Goal: Task Accomplishment & Management: Use online tool/utility

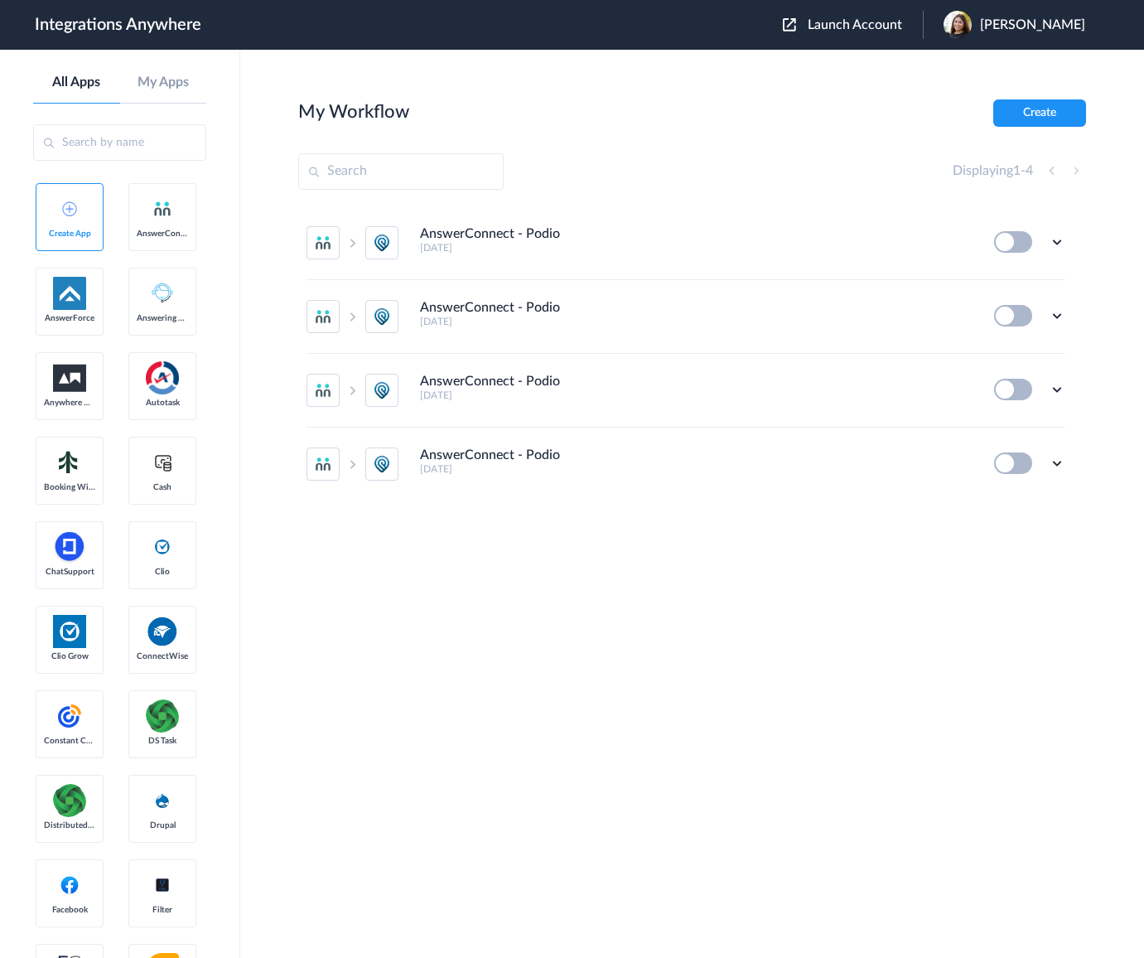
click at [877, 35] on div "Launch Account [PERSON_NAME] My Account Logout" at bounding box center [942, 25] width 319 height 28
click at [872, 23] on span "Launch Account" at bounding box center [855, 24] width 94 height 13
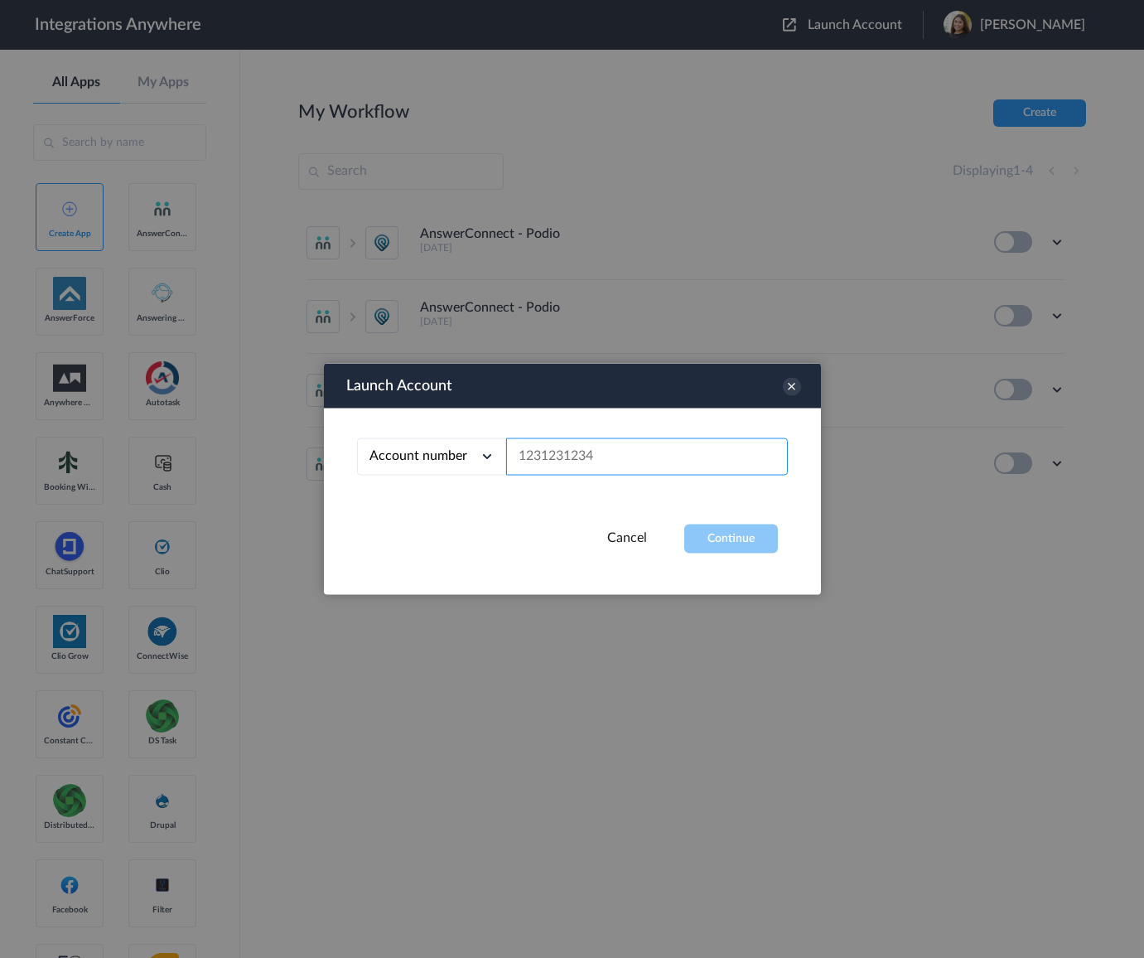
click at [580, 460] on input "text" at bounding box center [647, 456] width 282 height 37
paste input "2075502951"
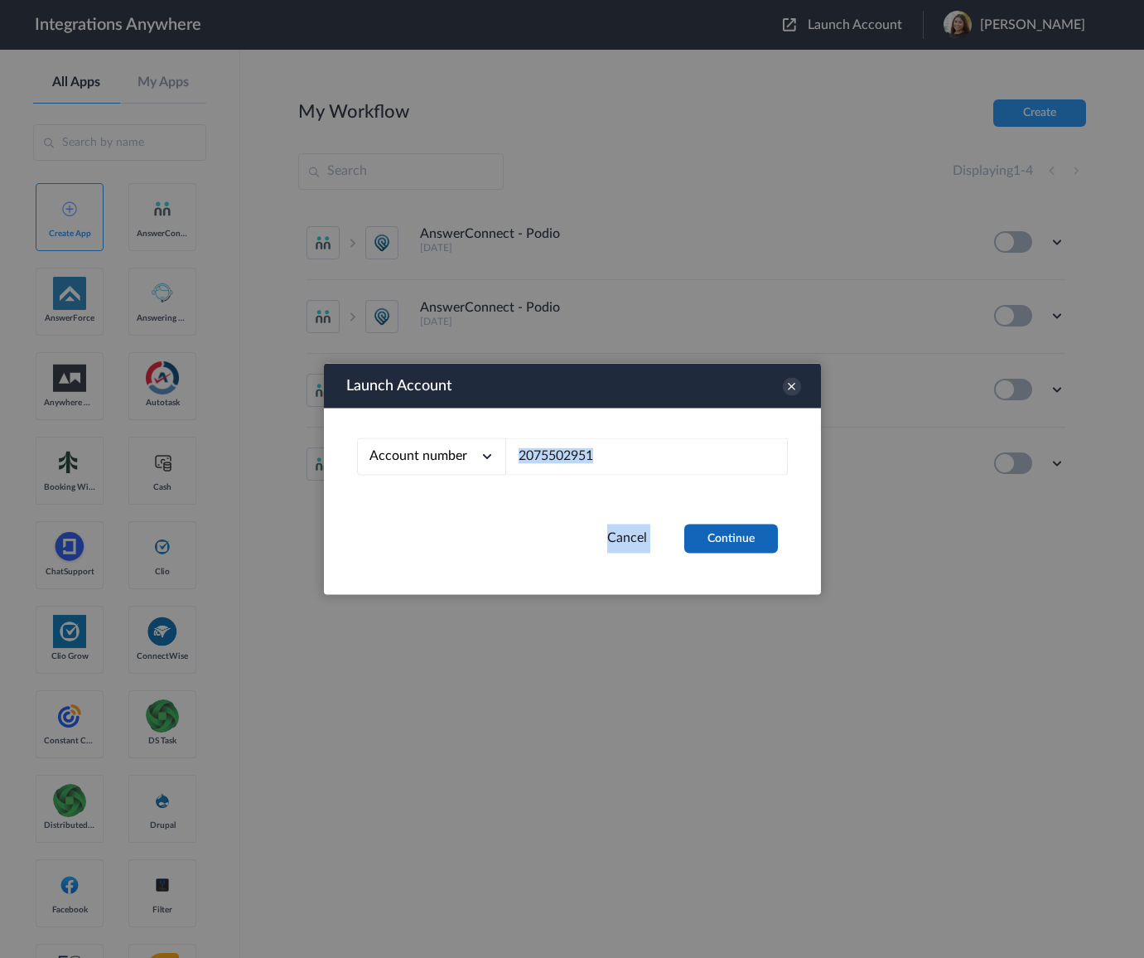
drag, startPoint x: 727, startPoint y: 523, endPoint x: 730, endPoint y: 542, distance: 19.3
click at [727, 525] on div "Launch Account Account number Account number Email address 2075502951 Cancel Co…" at bounding box center [572, 479] width 497 height 231
click at [730, 543] on button "Continue" at bounding box center [731, 539] width 94 height 29
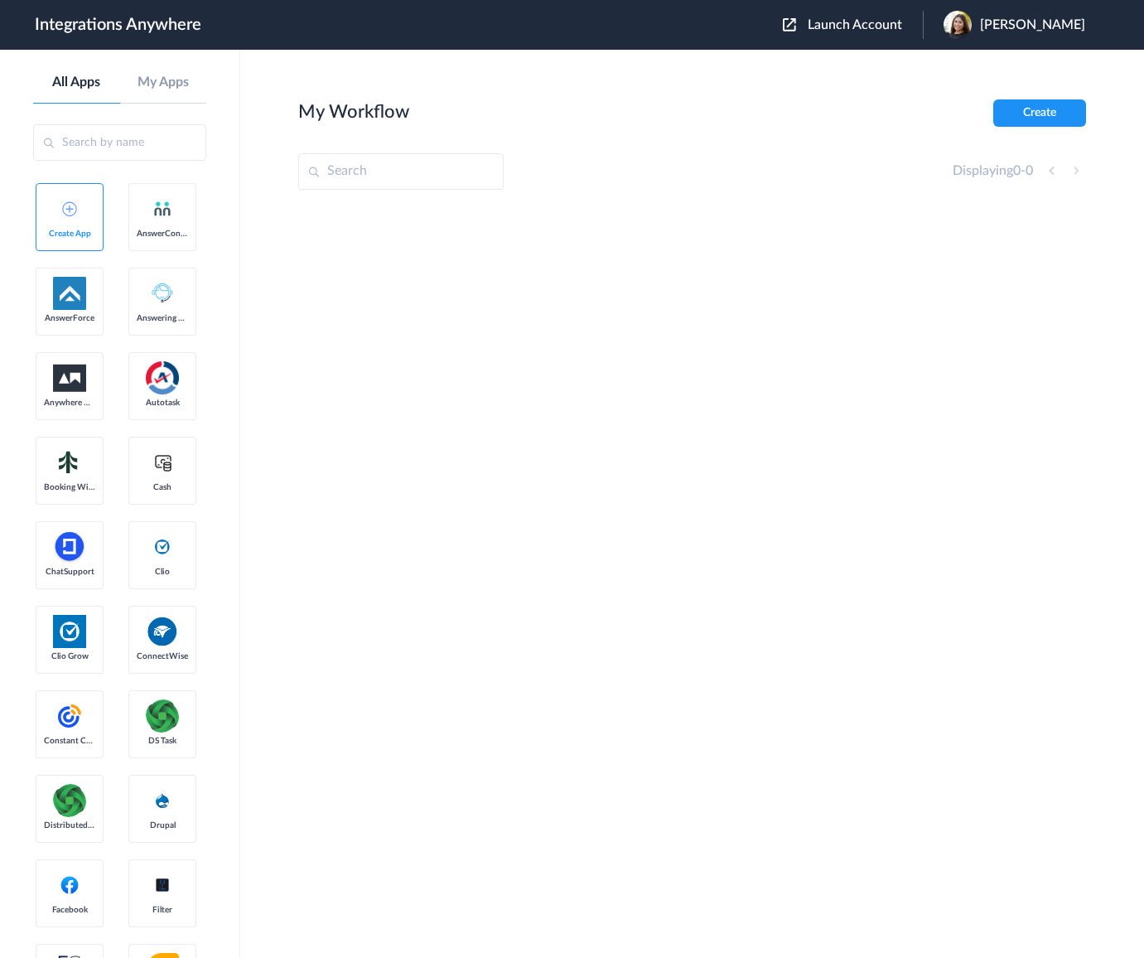
click at [830, 31] on span "Launch Account" at bounding box center [855, 24] width 94 height 13
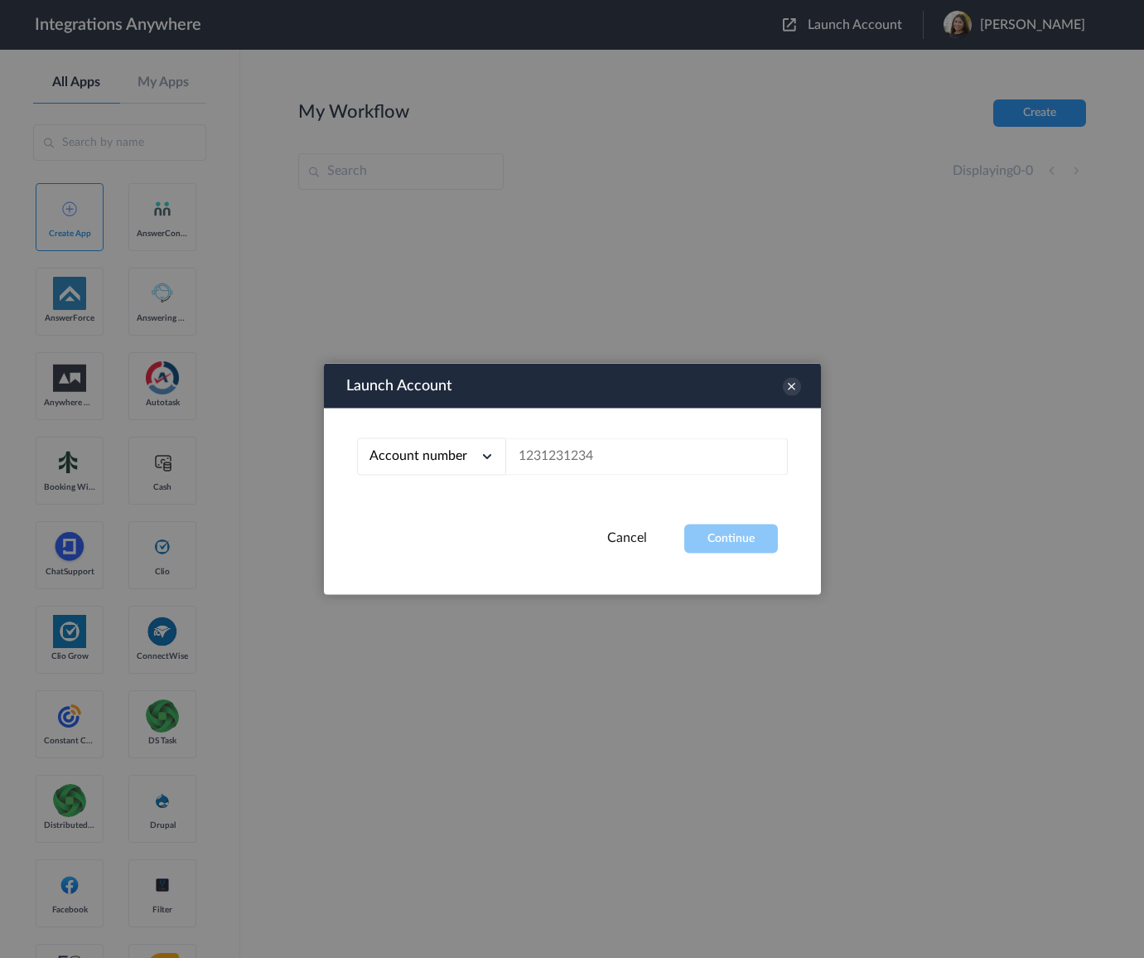
click at [832, 30] on div at bounding box center [572, 479] width 1144 height 958
click at [526, 452] on input "text" at bounding box center [647, 456] width 282 height 37
paste input "2075502951"
type input "2075502951"
click at [751, 541] on button "Continue" at bounding box center [731, 539] width 94 height 29
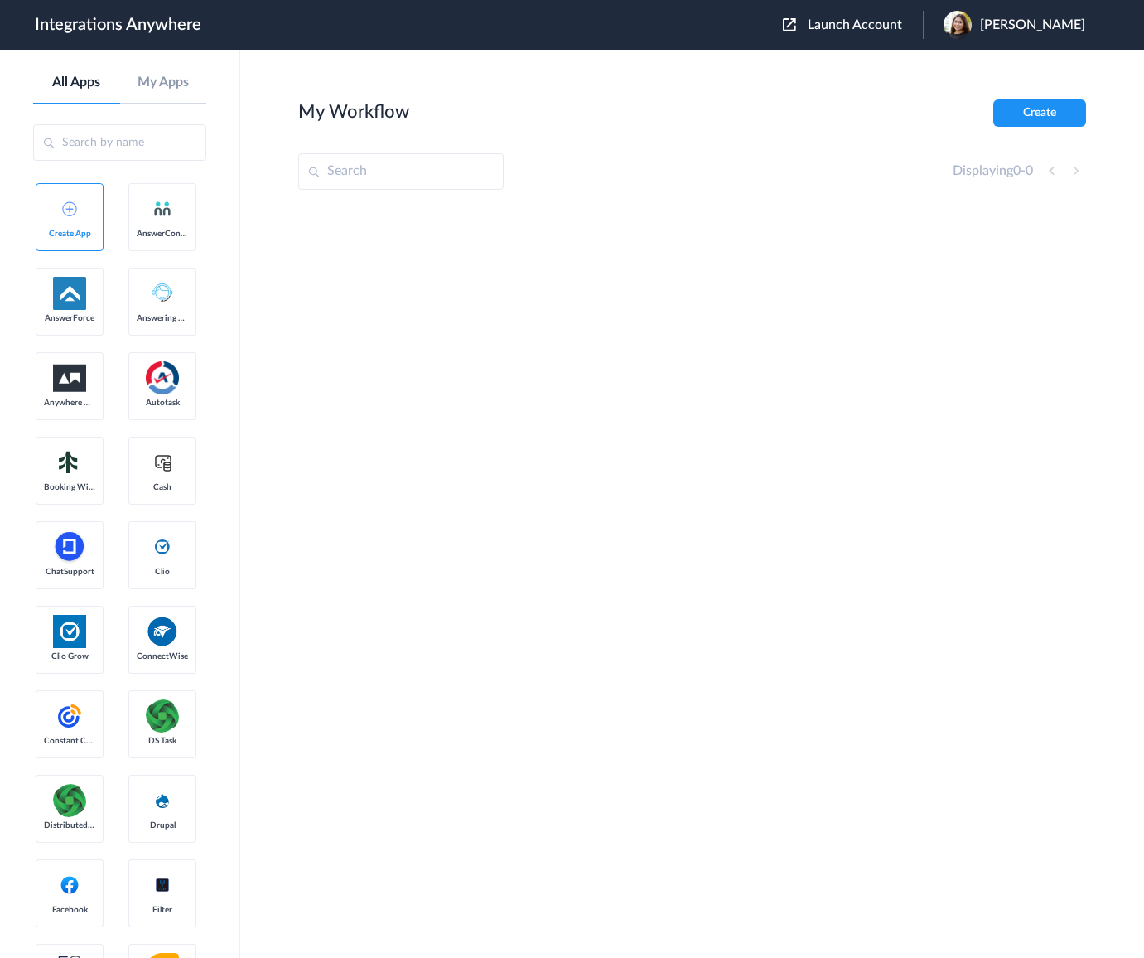
click at [829, 22] on span "Launch Account" at bounding box center [855, 24] width 94 height 13
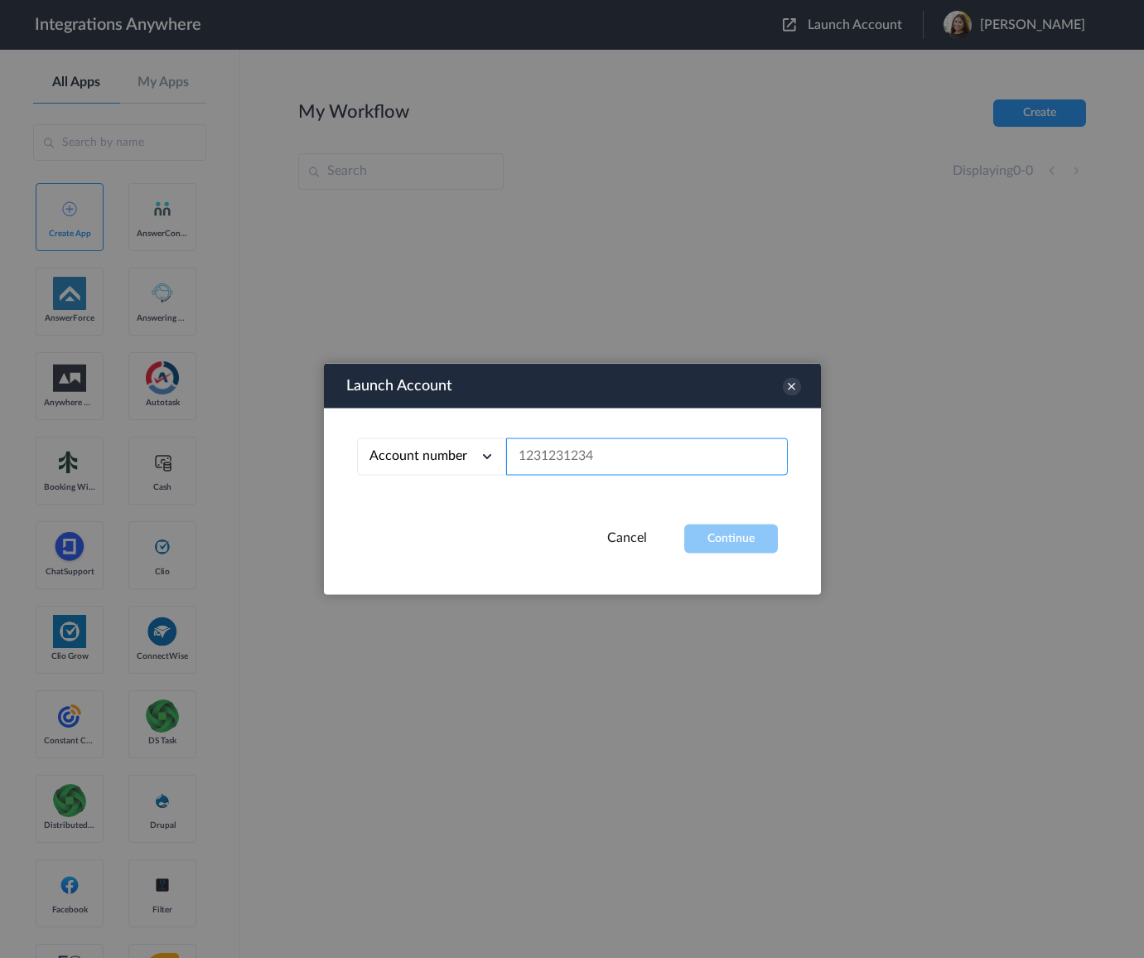
drag, startPoint x: 559, startPoint y: 475, endPoint x: 559, endPoint y: 460, distance: 14.9
click at [559, 475] on div "Account number Account number Email address" at bounding box center [572, 467] width 497 height 116
click at [559, 460] on input "text" at bounding box center [647, 456] width 282 height 37
paste input "2075502951"
type input "2075502951"
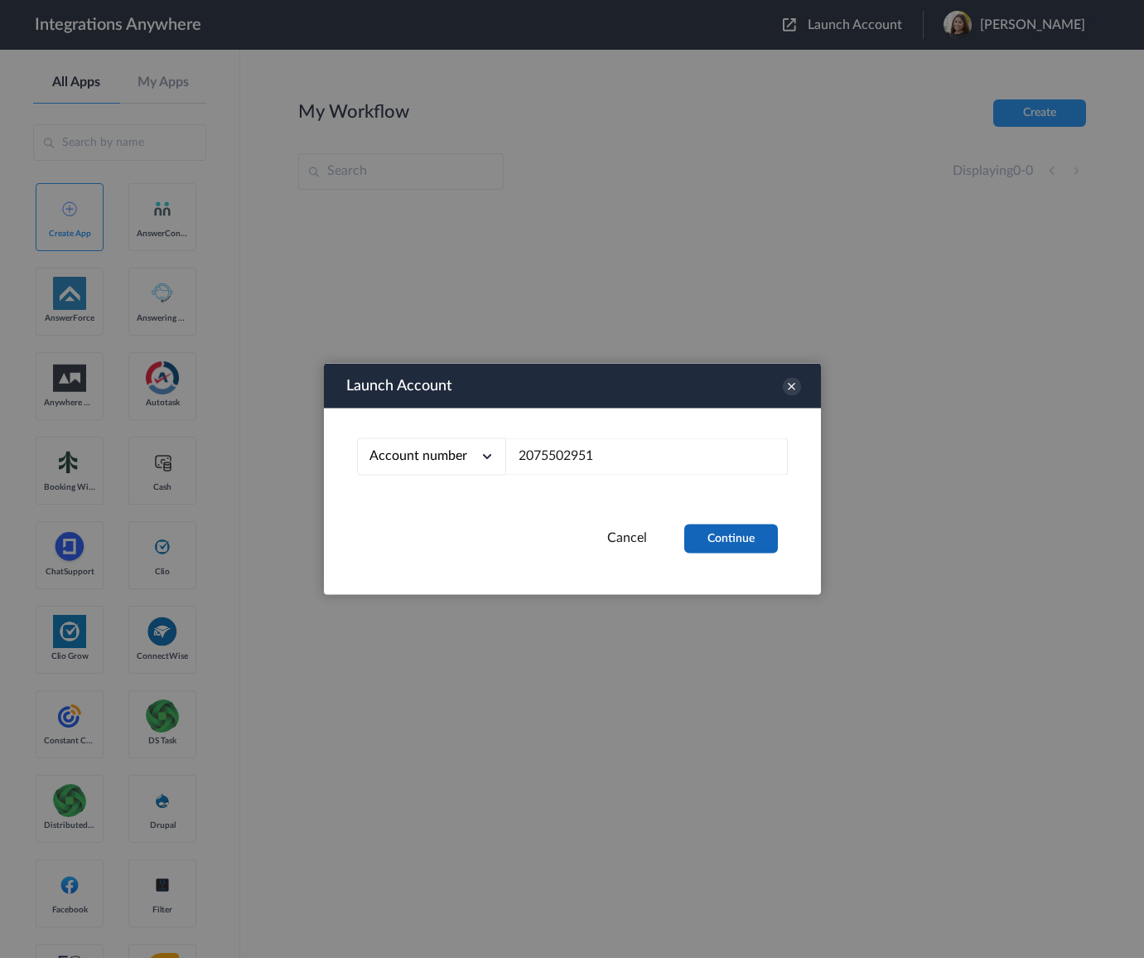
click at [713, 528] on button "Continue" at bounding box center [731, 539] width 94 height 29
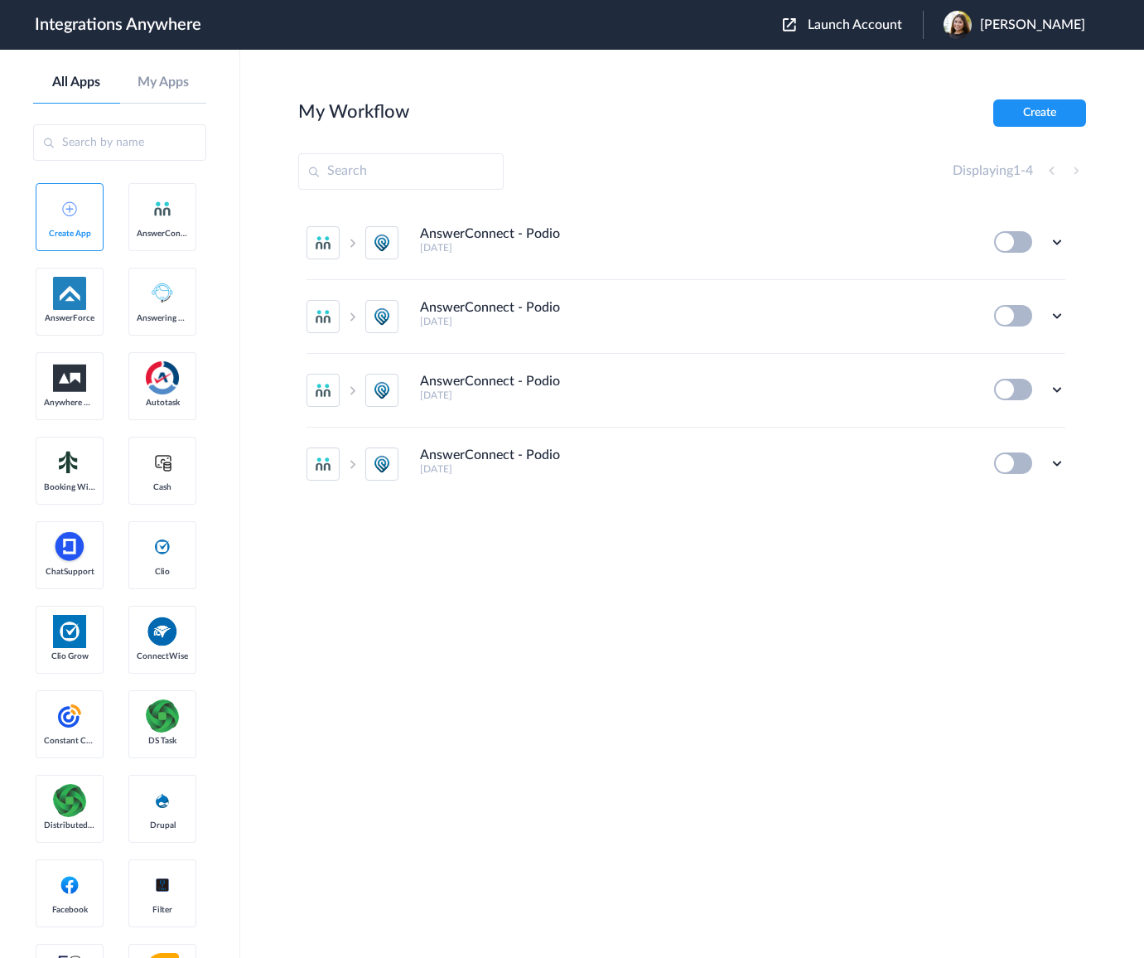
click at [380, 175] on input "text" at bounding box center [400, 171] width 205 height 36
paste input "2075502951"
type input "2075502951"
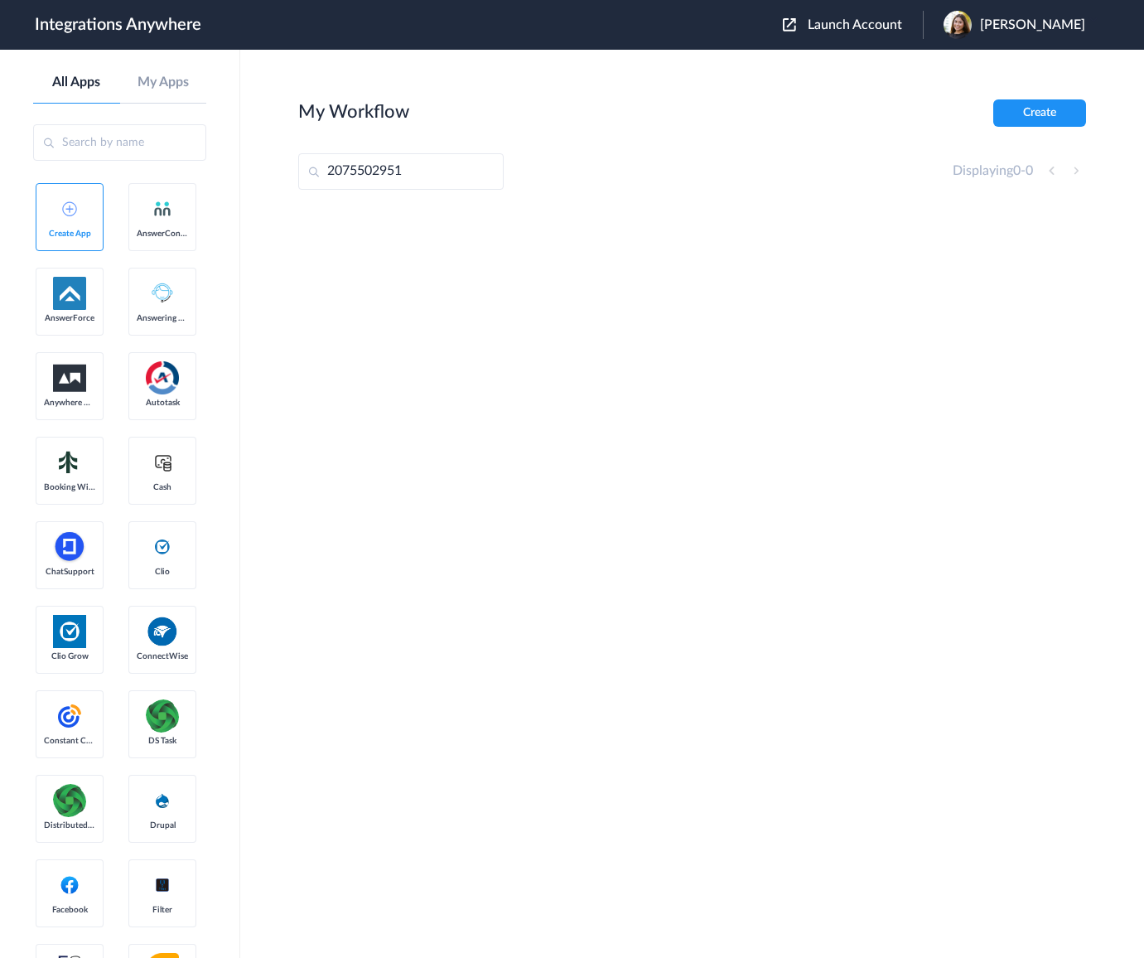
click at [860, 31] on span "Launch Account" at bounding box center [855, 24] width 94 height 13
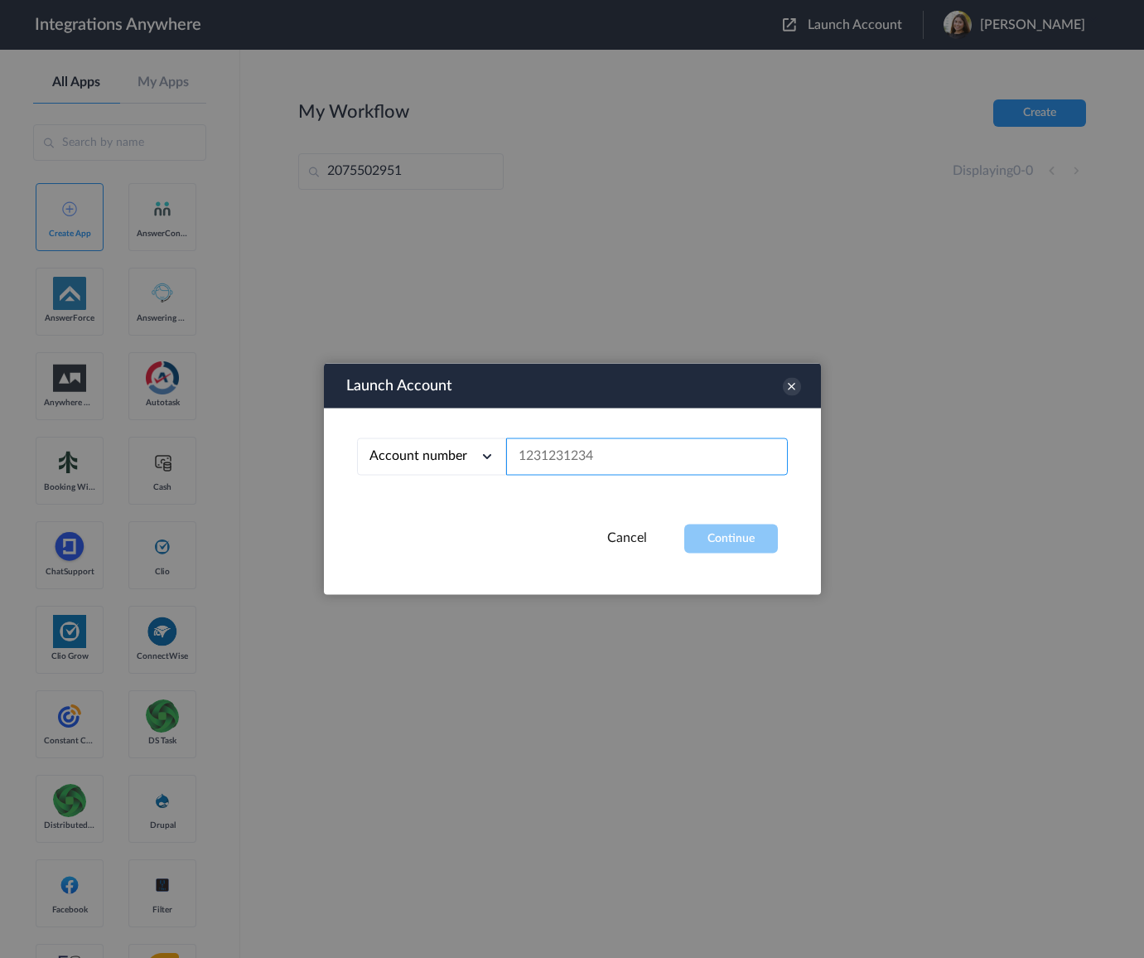
click at [577, 453] on input "text" at bounding box center [647, 456] width 282 height 37
paste input "2075502951"
type input "2075502951"
click at [462, 460] on span "Account number" at bounding box center [419, 455] width 98 height 13
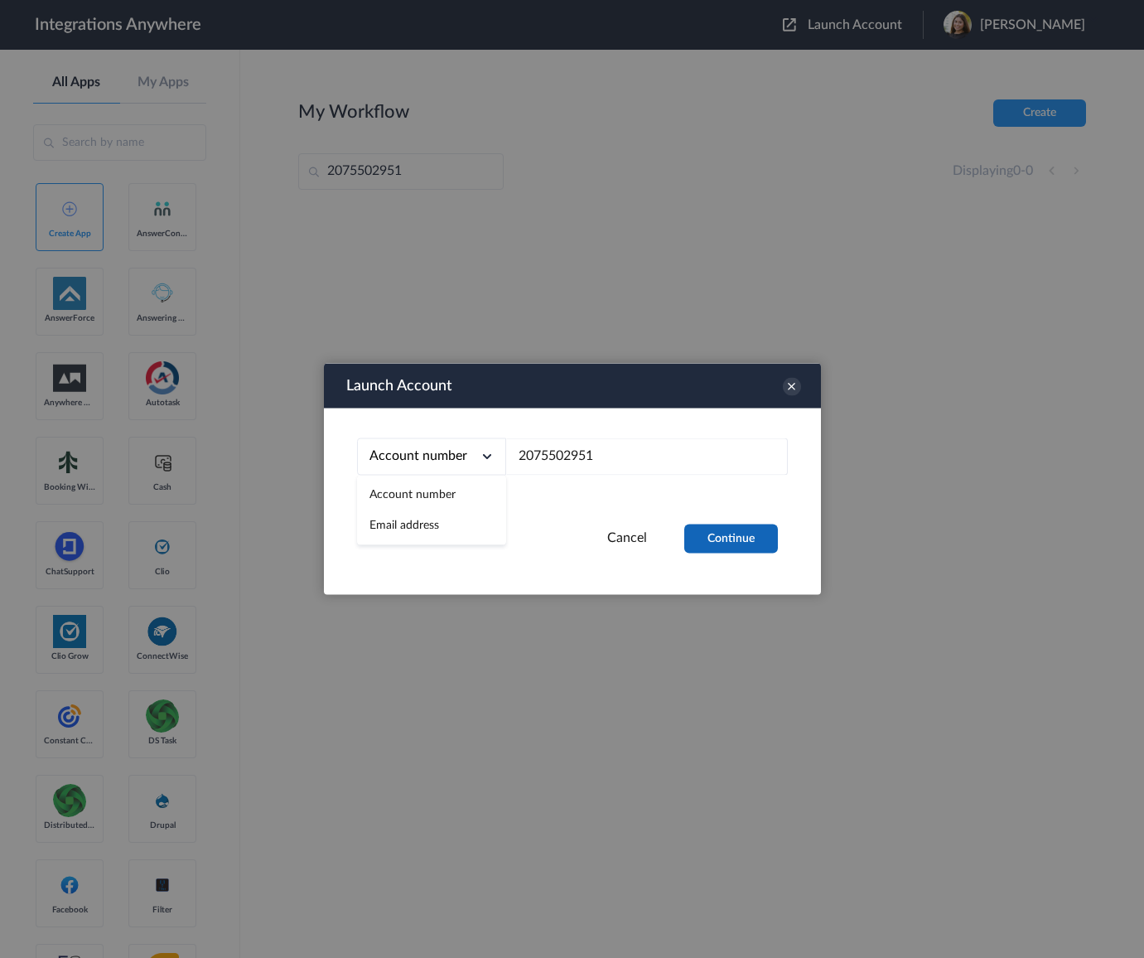
drag, startPoint x: 734, startPoint y: 556, endPoint x: 728, endPoint y: 541, distance: 16.0
click at [733, 553] on div "Launch Account Account number Account number Email address 2075502951 Cancel Co…" at bounding box center [572, 479] width 497 height 231
click at [728, 539] on button "Continue" at bounding box center [731, 539] width 94 height 29
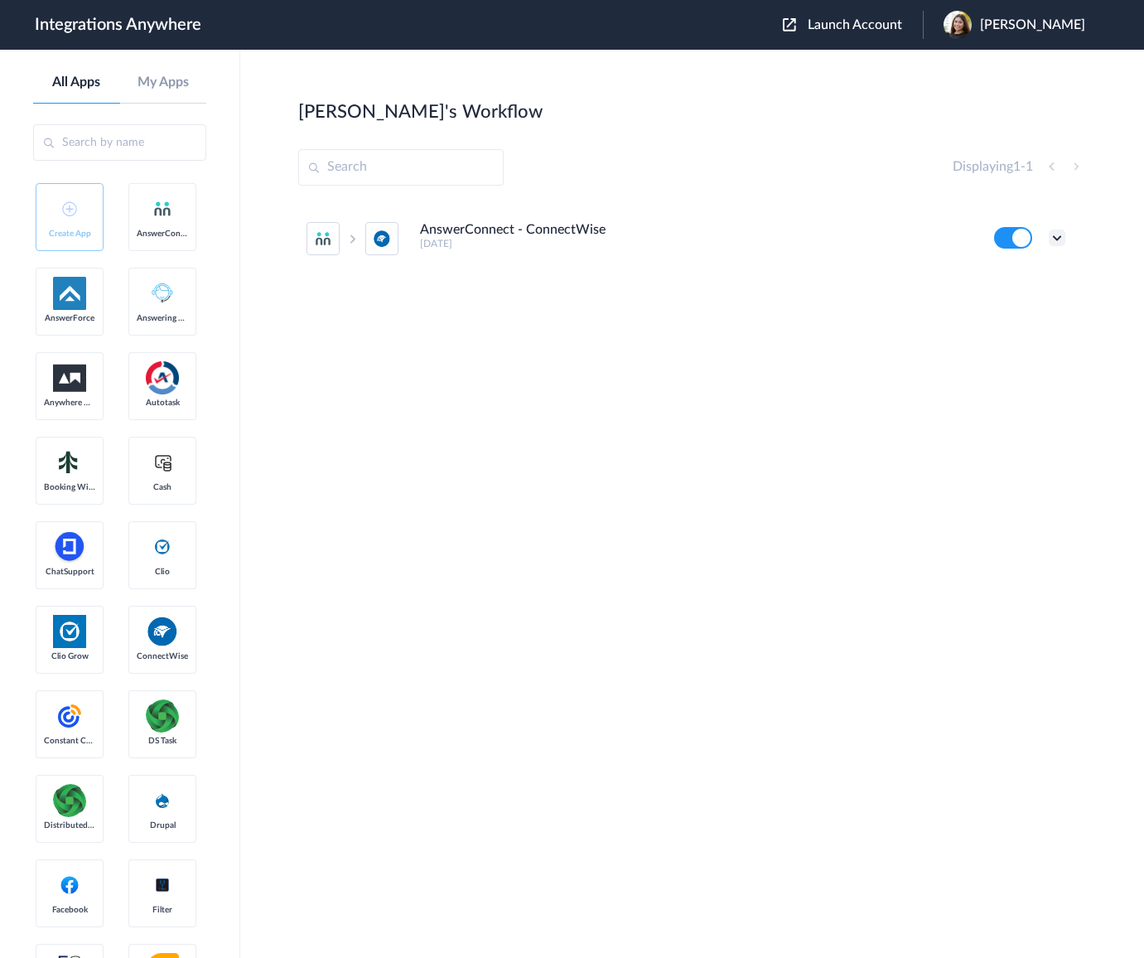
click at [1056, 239] on icon at bounding box center [1057, 238] width 17 height 17
click at [1016, 285] on li "Edit" at bounding box center [1012, 276] width 108 height 31
click at [1058, 237] on icon at bounding box center [1057, 238] width 17 height 17
click at [1031, 302] on link "Task history" at bounding box center [1010, 307] width 80 height 12
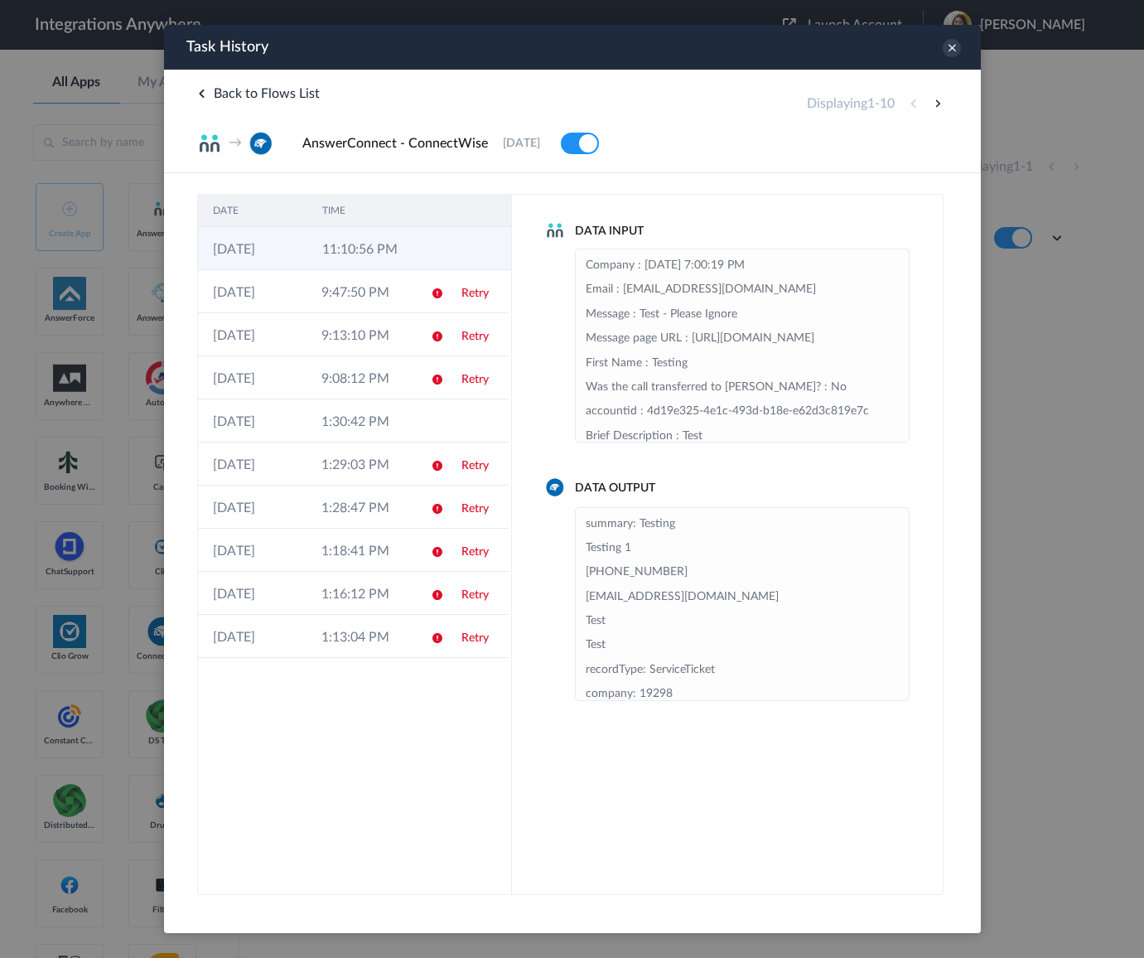
click at [299, 252] on td "26-08-2025" at bounding box center [251, 248] width 109 height 43
click at [360, 250] on td "11:10:56 PM" at bounding box center [360, 248] width 109 height 43
click at [374, 430] on td "1:30:42 PM" at bounding box center [360, 420] width 109 height 43
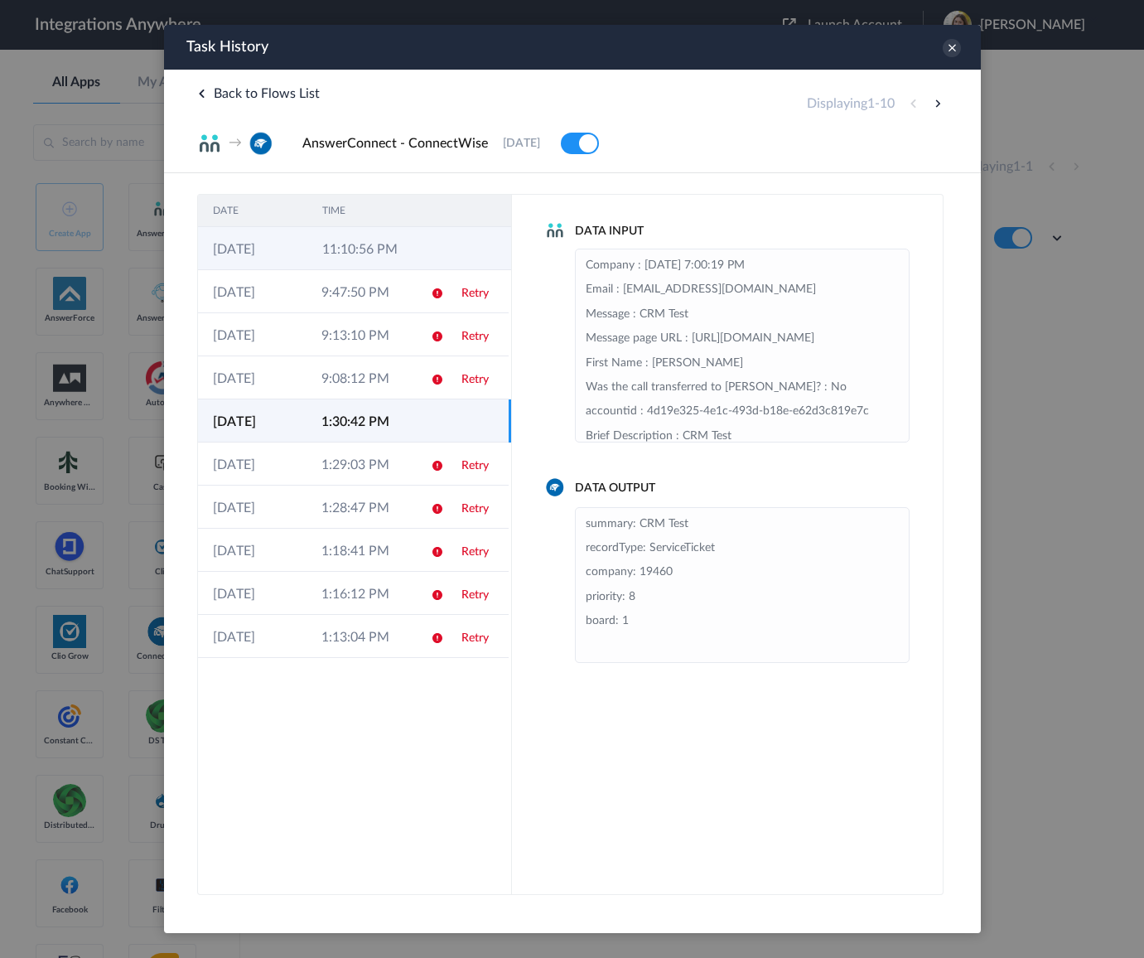
click at [394, 254] on td "11:10:56 PM" at bounding box center [361, 248] width 109 height 43
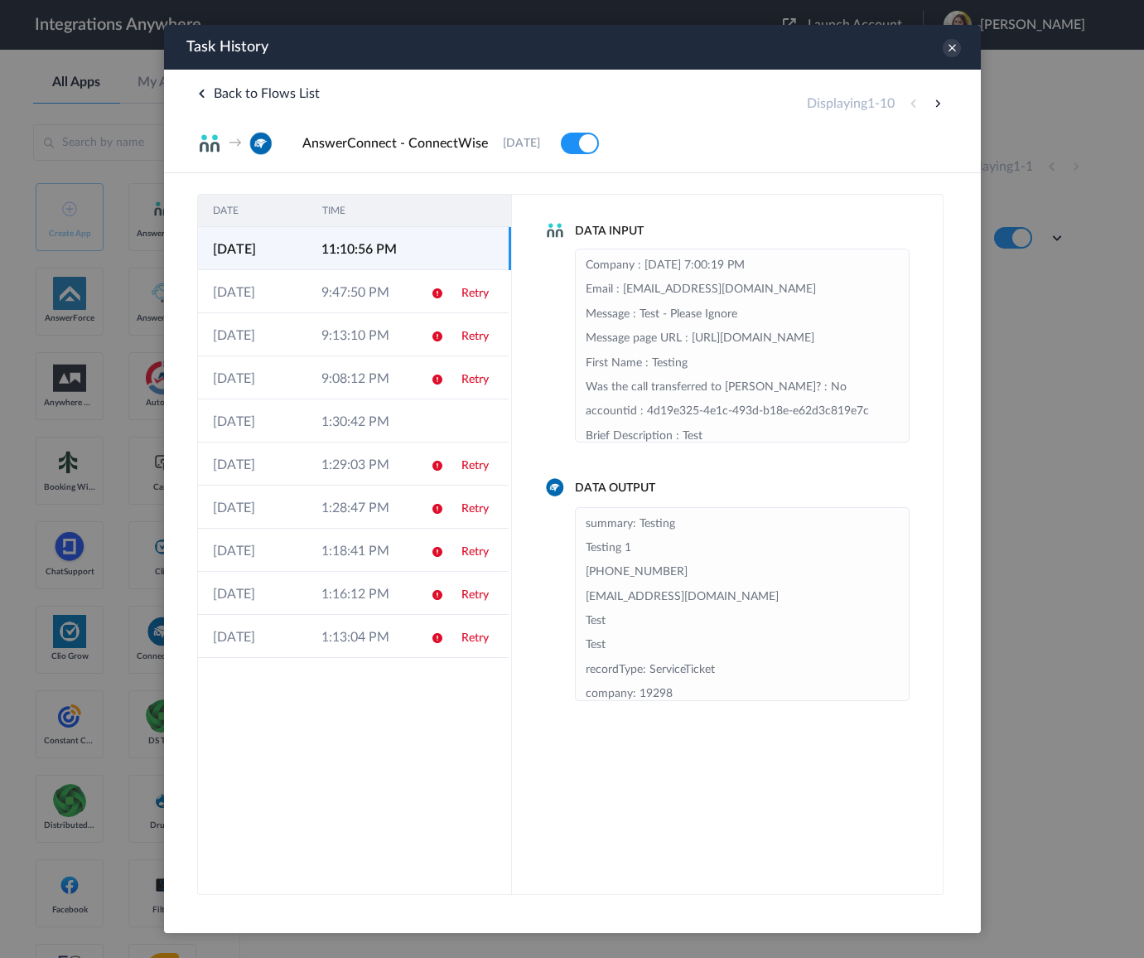
click at [950, 34] on div "Task History" at bounding box center [571, 47] width 817 height 45
click at [1018, 63] on div at bounding box center [572, 479] width 1144 height 958
click at [947, 40] on icon at bounding box center [951, 48] width 18 height 18
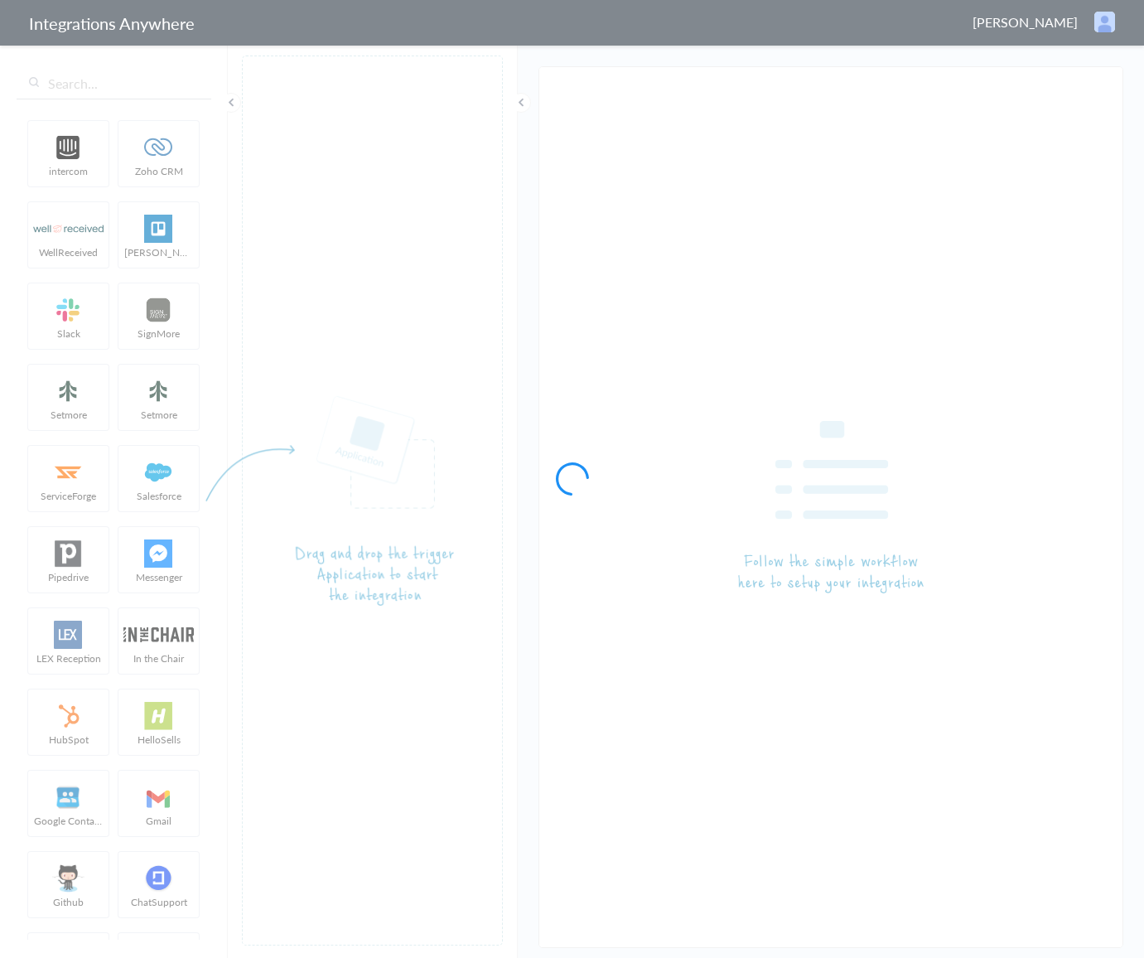
type input "AnswerConnect - ConnectWise"
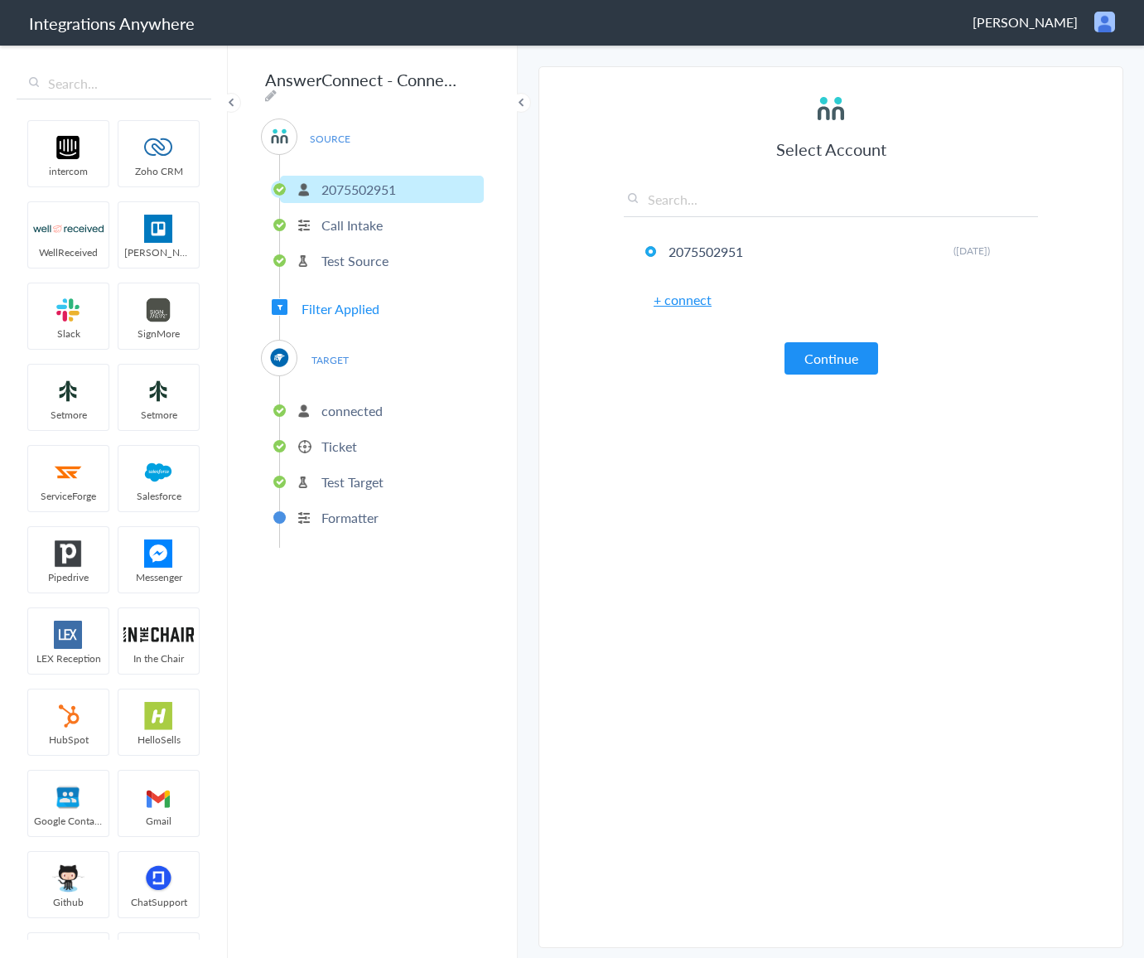
click at [615, 443] on section "Select Account 2075502951 Rename Delete (8 days ago) + connect Continue Setup S…" at bounding box center [831, 507] width 585 height 882
click at [343, 410] on p "connected" at bounding box center [352, 410] width 61 height 19
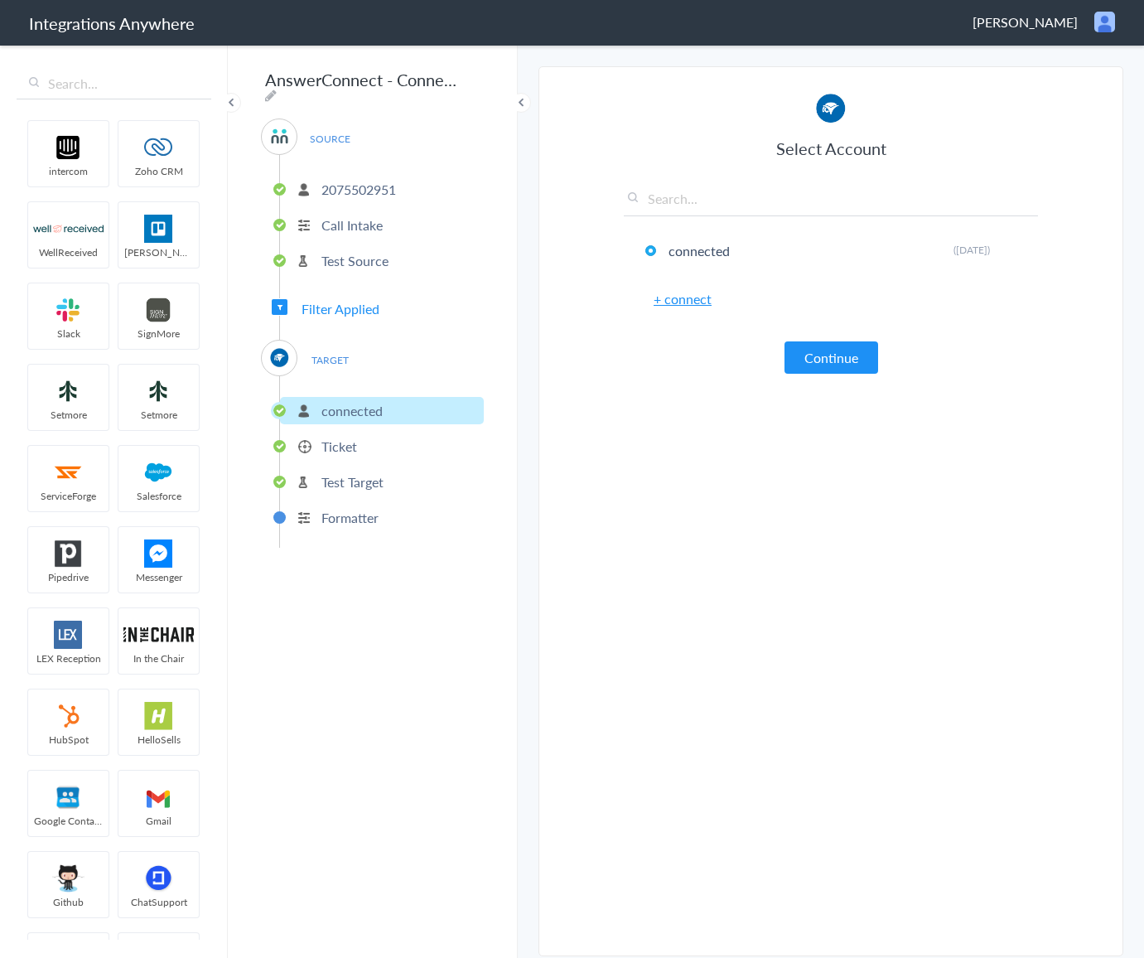
click at [349, 404] on p "connected" at bounding box center [352, 410] width 61 height 19
click at [346, 437] on p "Ticket" at bounding box center [340, 446] width 36 height 19
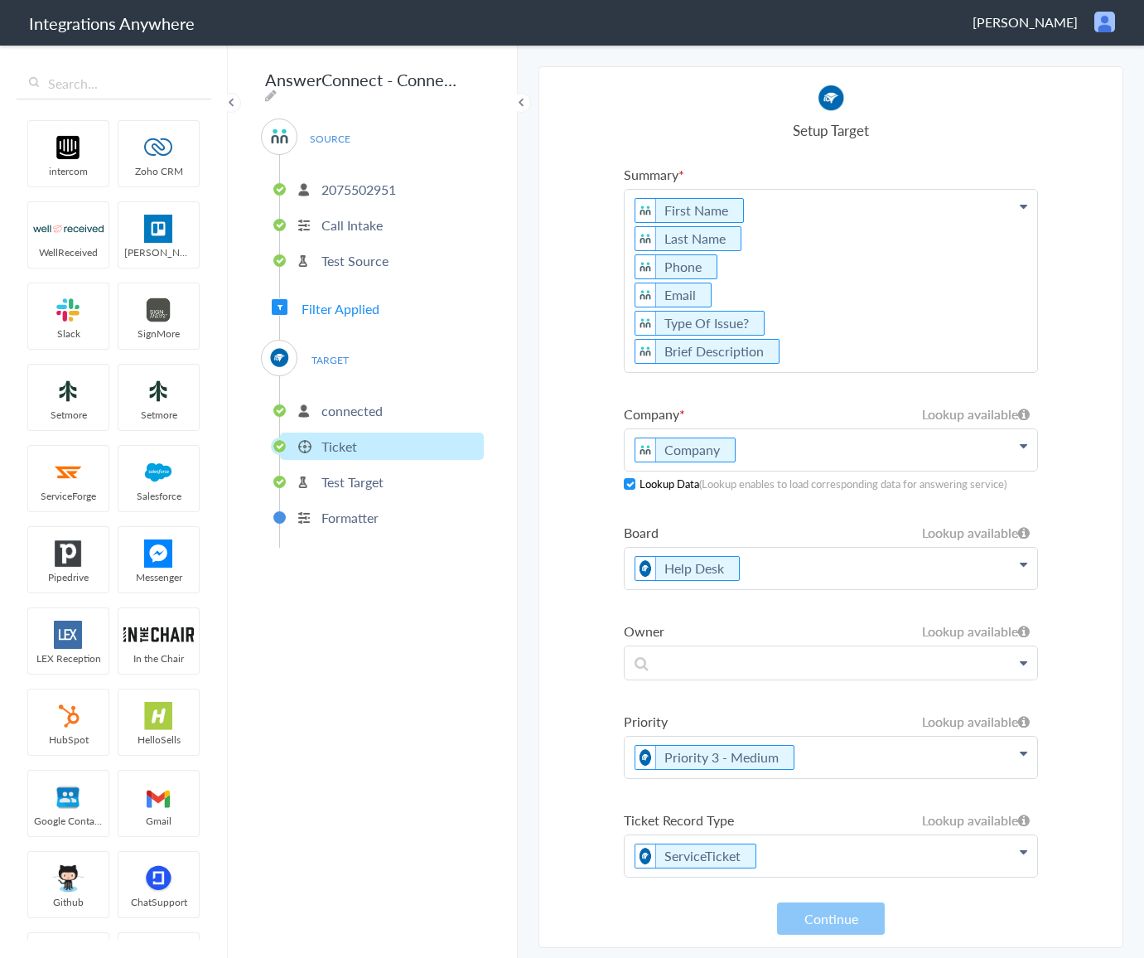
click at [784, 452] on p "Company" at bounding box center [831, 449] width 413 height 41
